Goal: Task Accomplishment & Management: Manage account settings

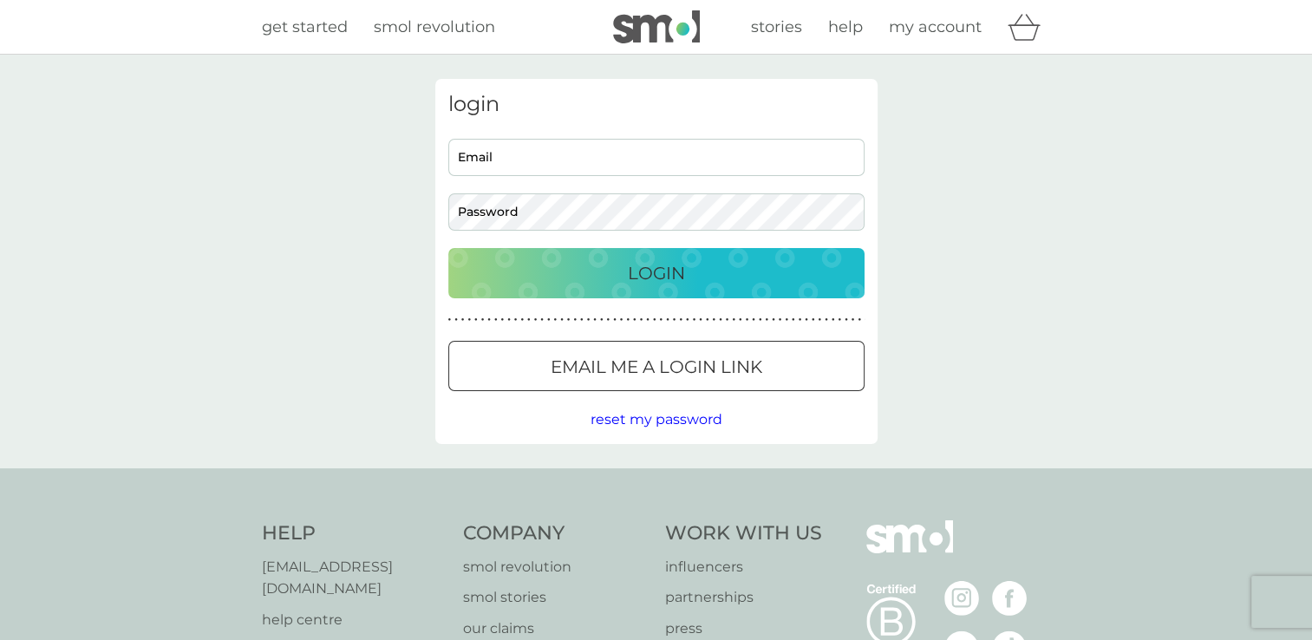
type input "pjkroyretep@gmail.com"
click at [591, 275] on div "Login" at bounding box center [657, 273] width 382 height 28
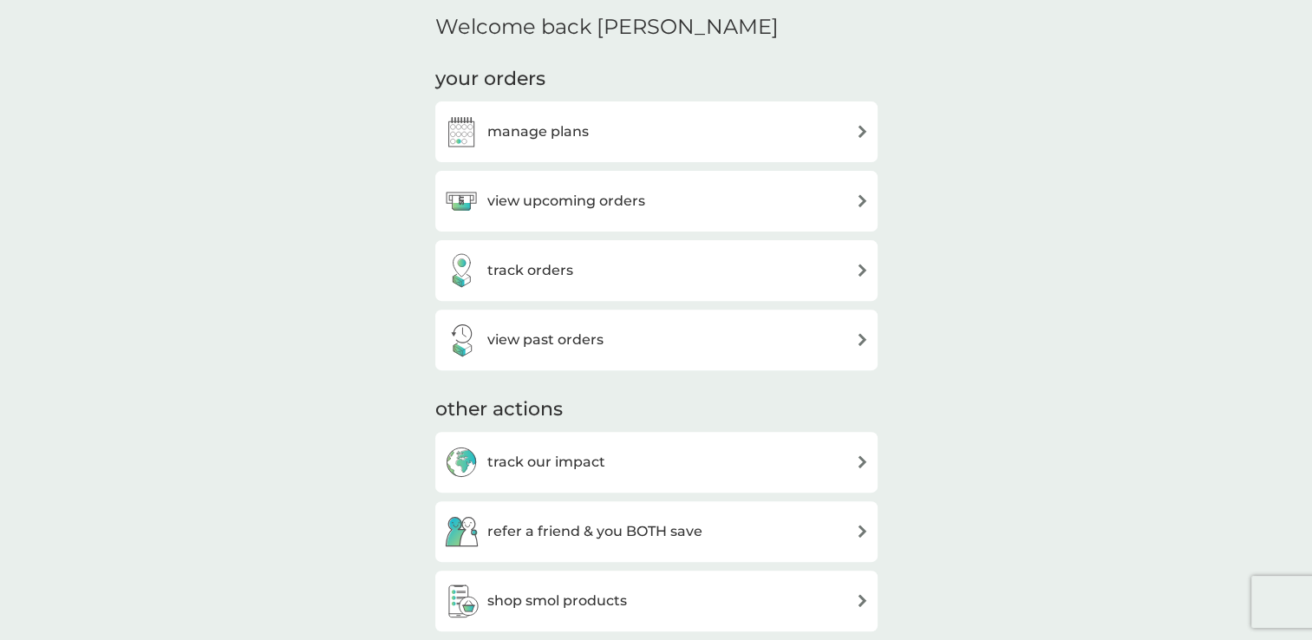
scroll to position [486, 0]
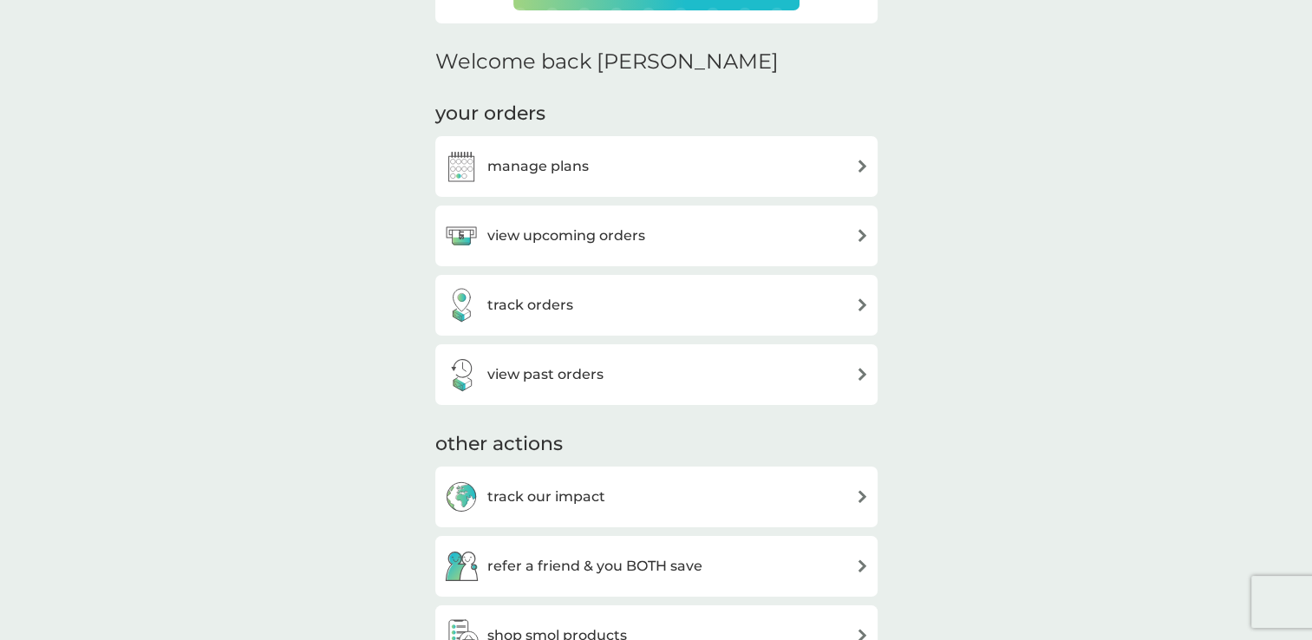
click at [857, 174] on div "manage plans" at bounding box center [656, 166] width 425 height 35
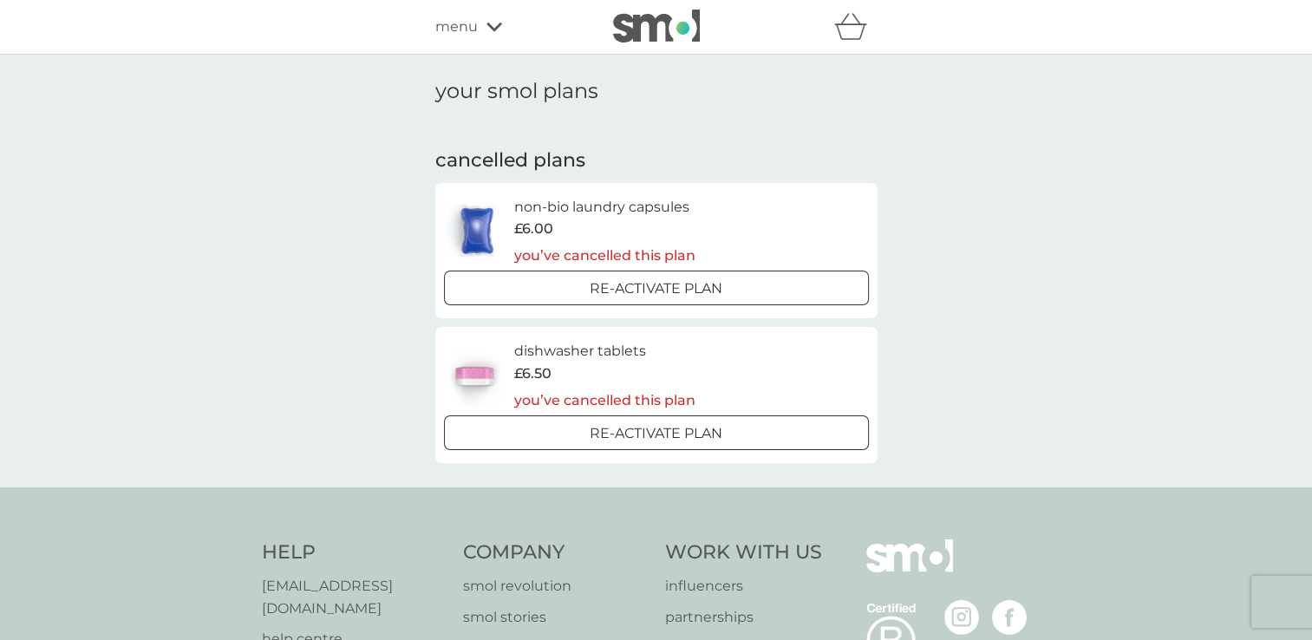
click at [1000, 220] on div "your smol plans cancelled plans non-bio laundry capsules £6.00 you’ve cancelled…" at bounding box center [656, 271] width 1312 height 433
